Goal: Task Accomplishment & Management: Manage account settings

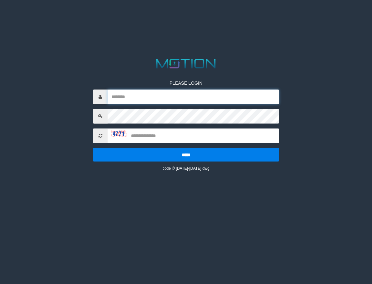
type input "*********"
